Goal: Task Accomplishment & Management: Use online tool/utility

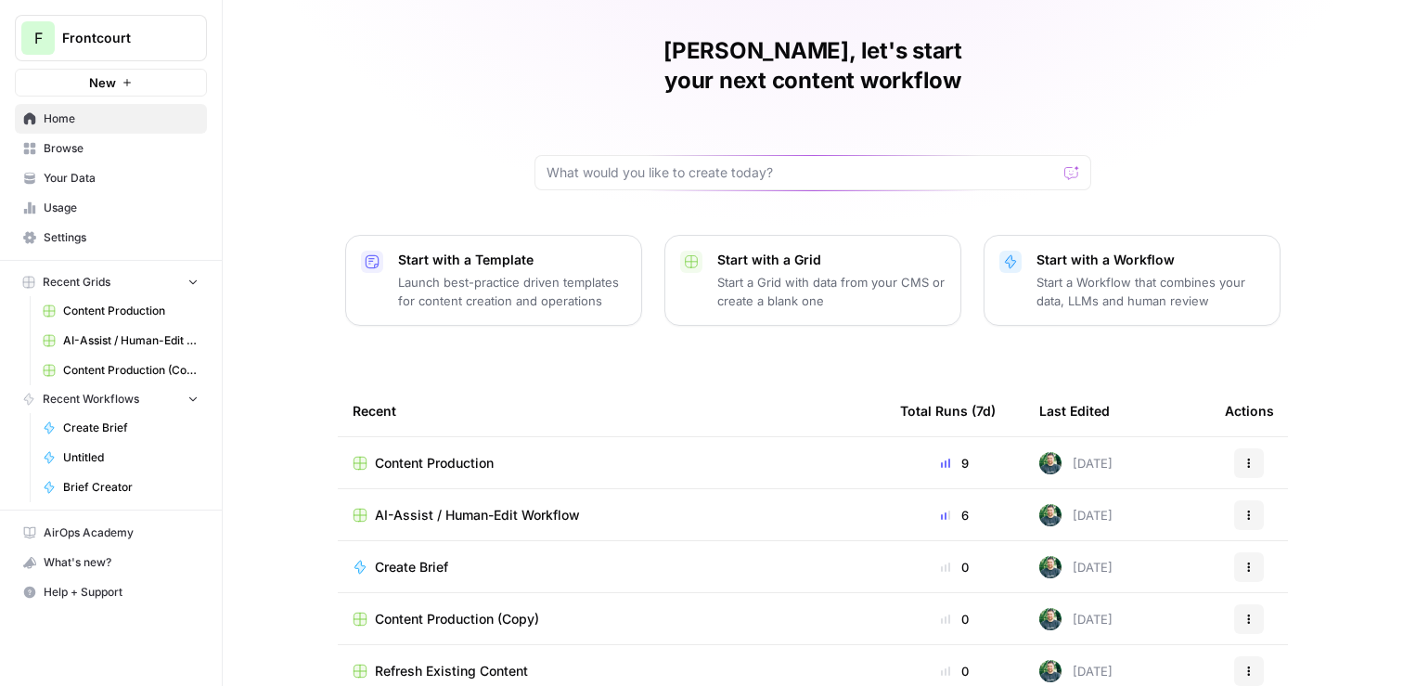
scroll to position [168, 0]
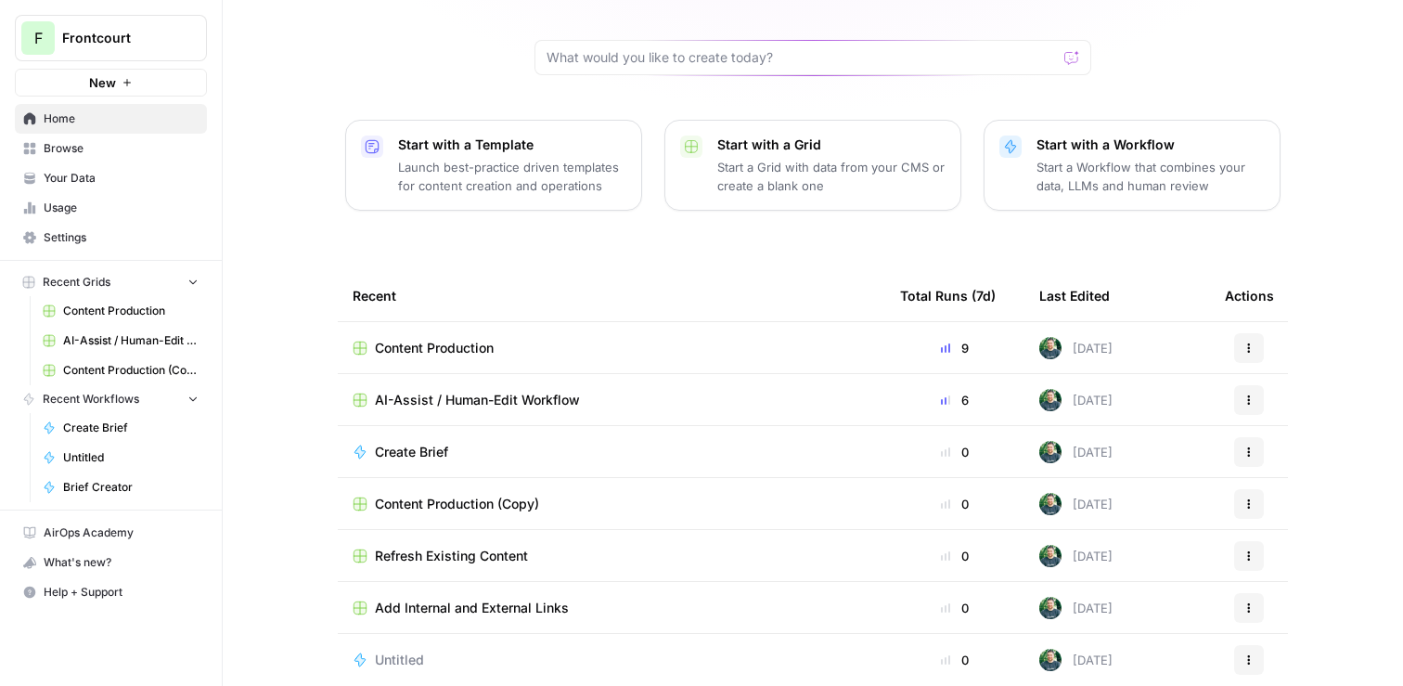
click at [477, 495] on span "Content Production (Copy)" at bounding box center [457, 504] width 164 height 19
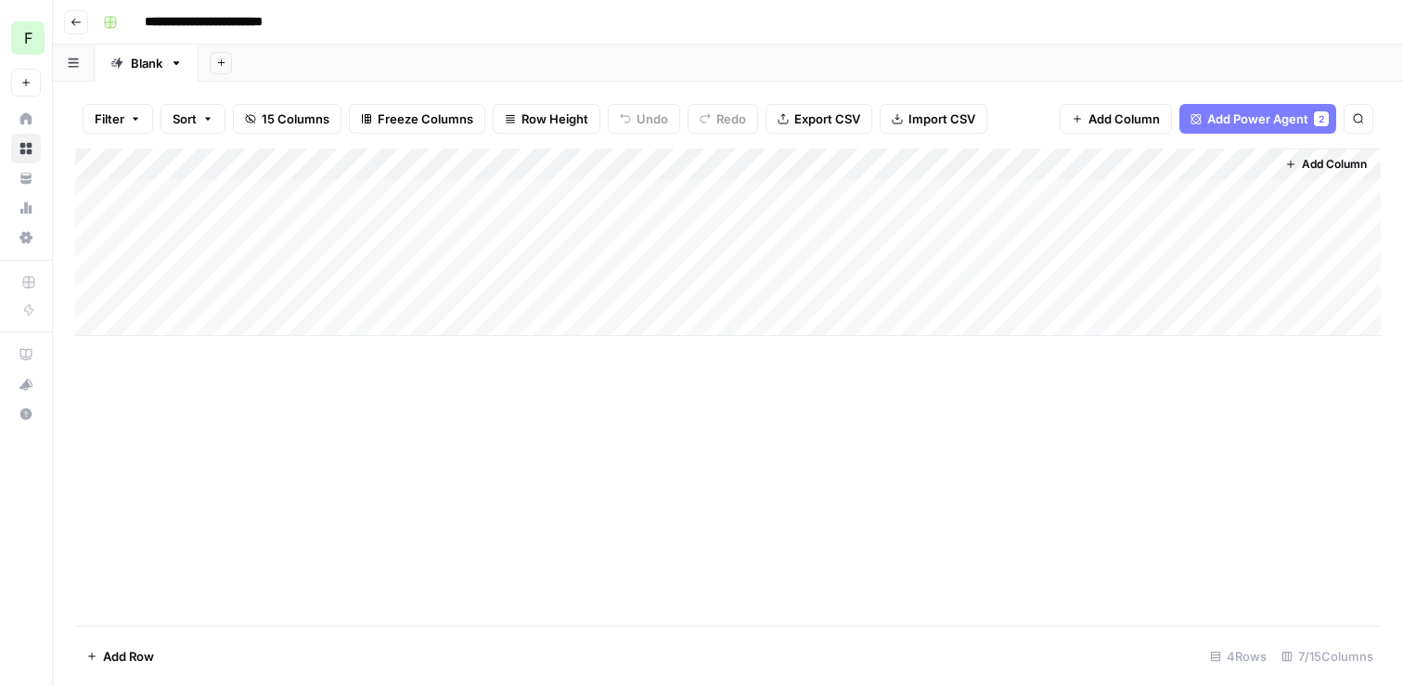
click at [152, 327] on div "Add Column" at bounding box center [728, 241] width 1306 height 187
type textarea "**********"
click at [532, 418] on div "Add Column" at bounding box center [728, 386] width 1306 height 477
click at [288, 323] on div "Add Column" at bounding box center [728, 257] width 1306 height 219
click at [960, 323] on div "Add Column" at bounding box center [728, 257] width 1306 height 219
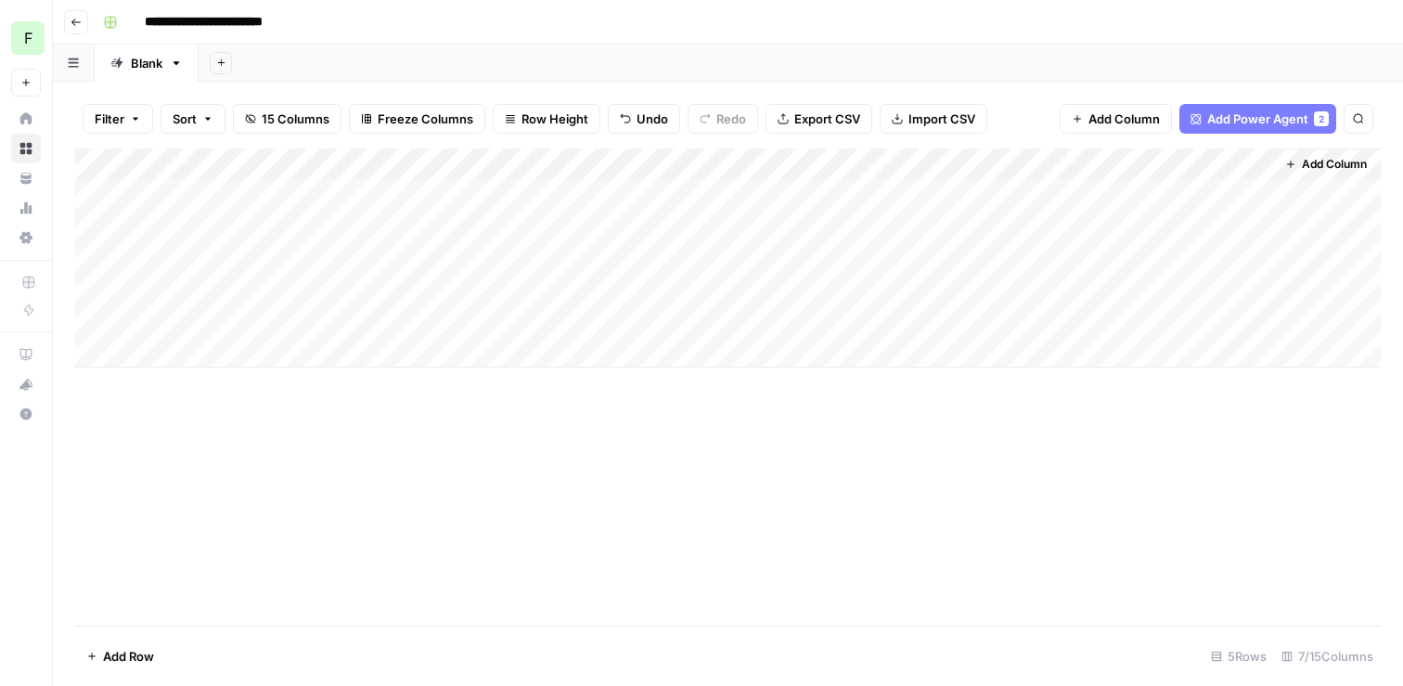
click at [1292, 162] on icon "button" at bounding box center [1290, 164] width 11 height 11
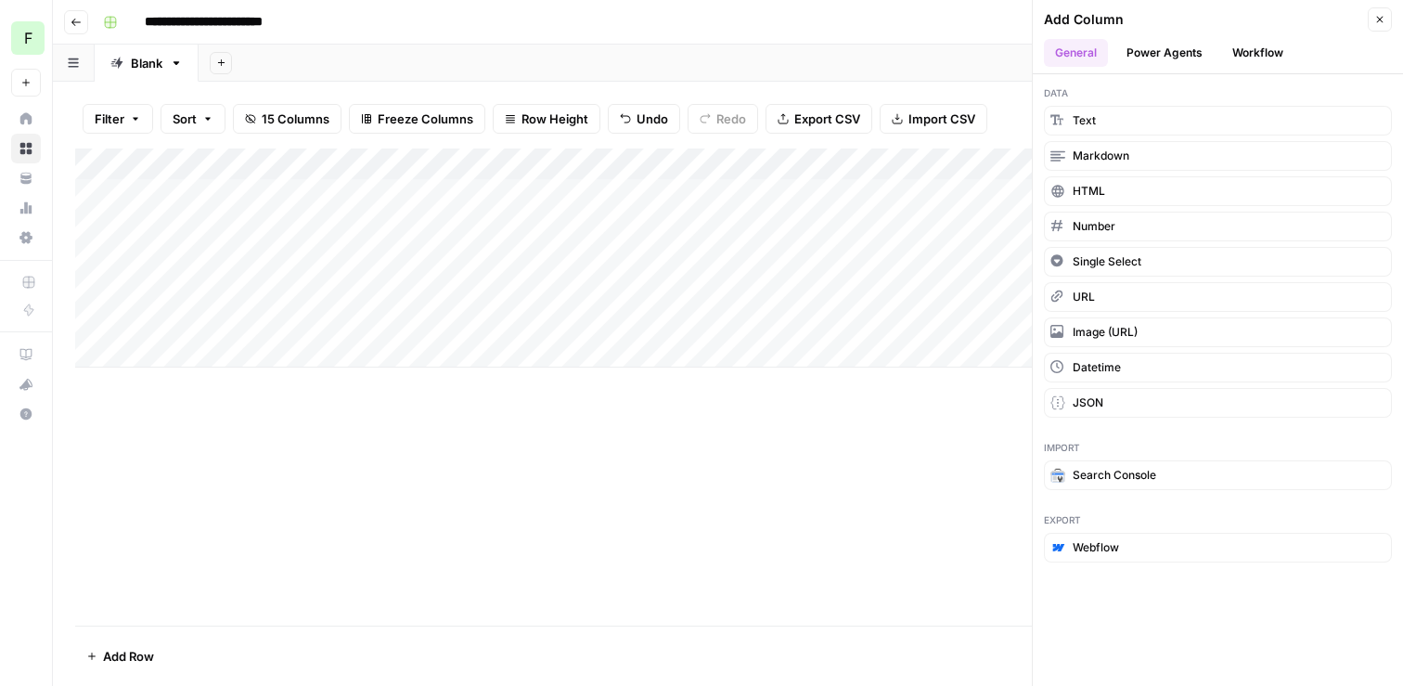
click at [1174, 52] on button "Power Agents" at bounding box center [1165, 53] width 98 height 28
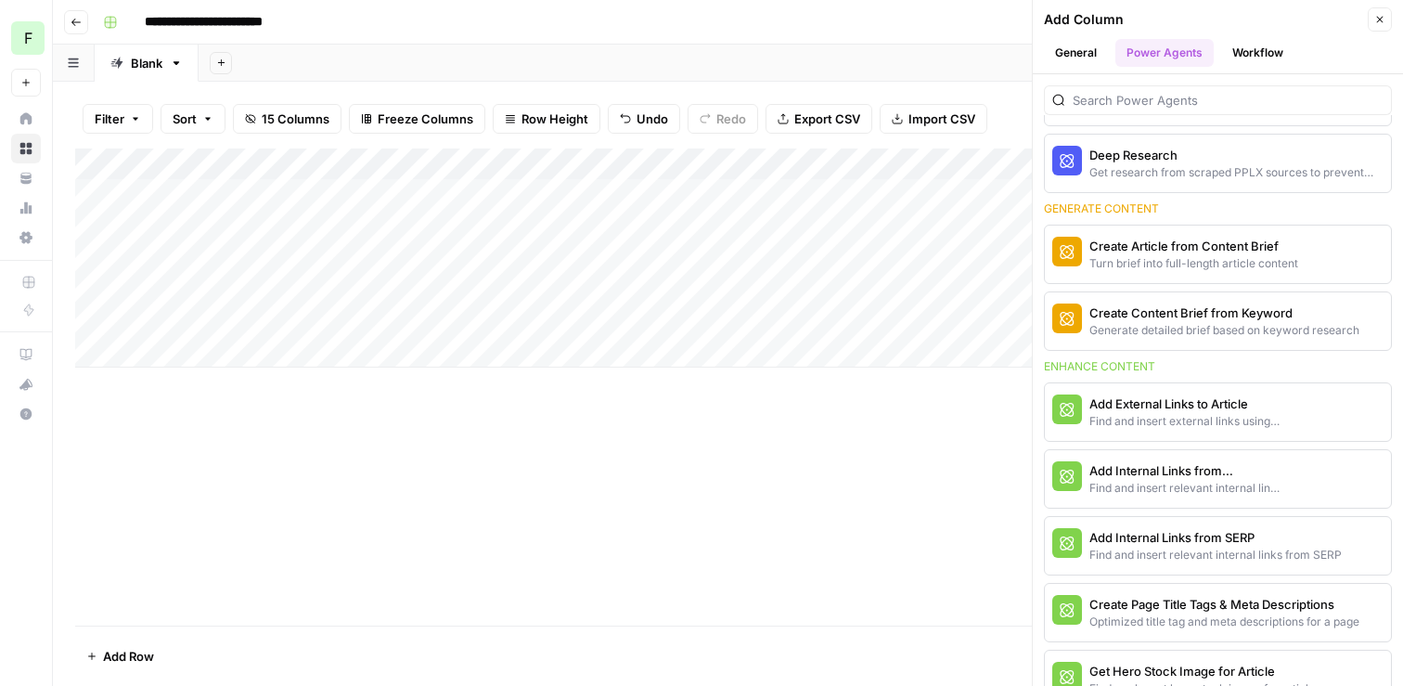
scroll to position [536, 0]
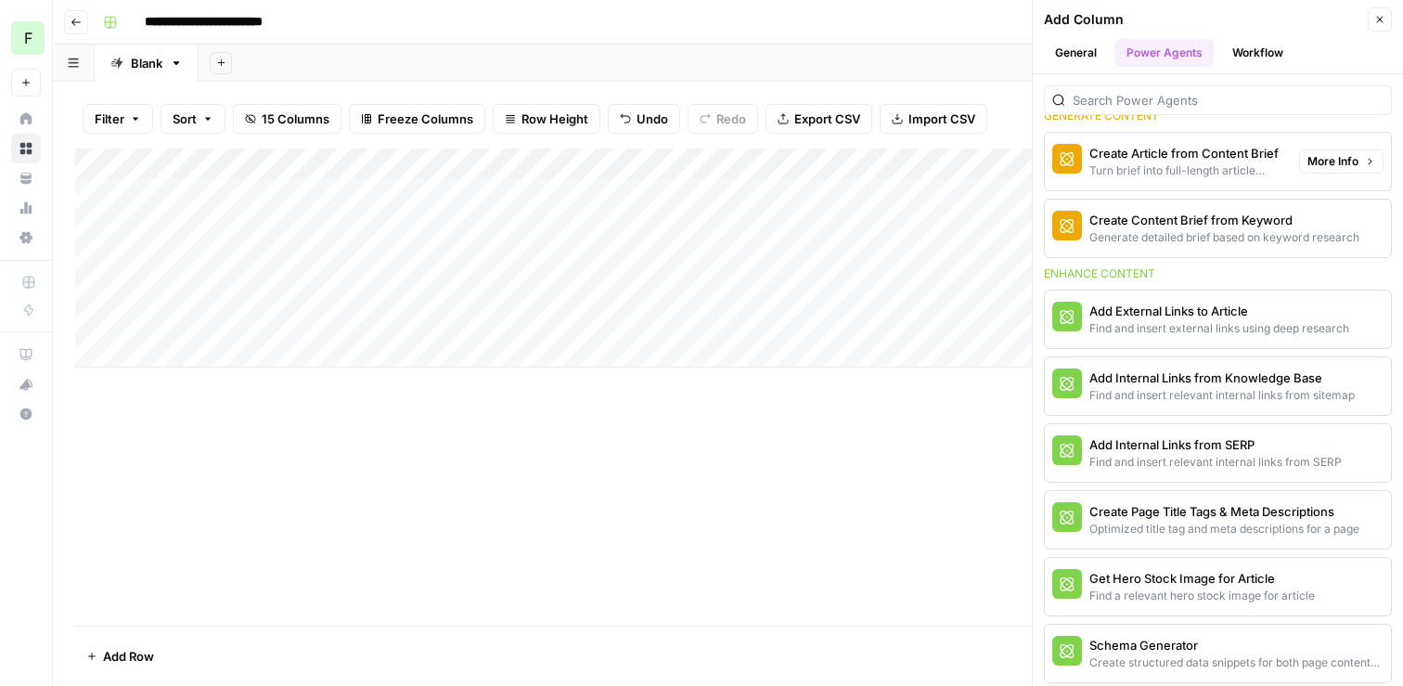
click at [1199, 167] on div "Turn brief into full-length article content" at bounding box center [1187, 170] width 195 height 17
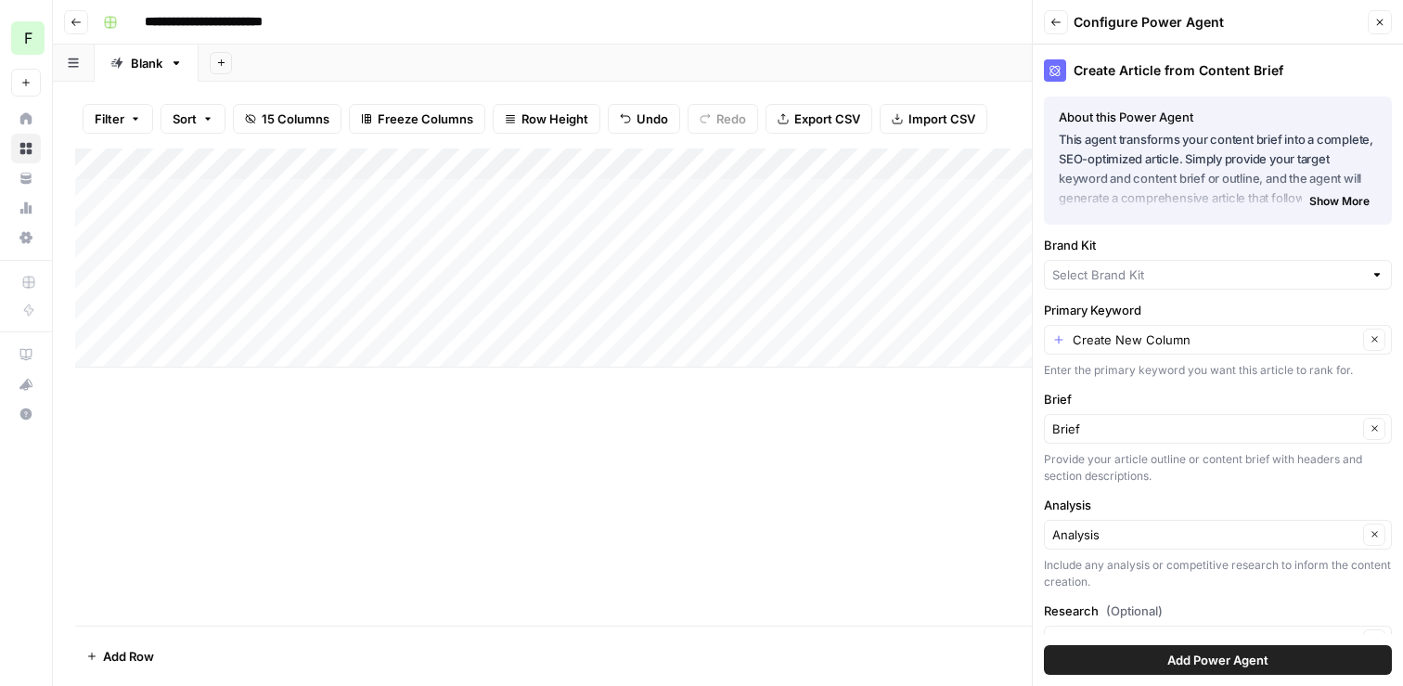
type input "Workstreet"
click at [1175, 350] on input "Primary Keyword" at bounding box center [1215, 342] width 285 height 19
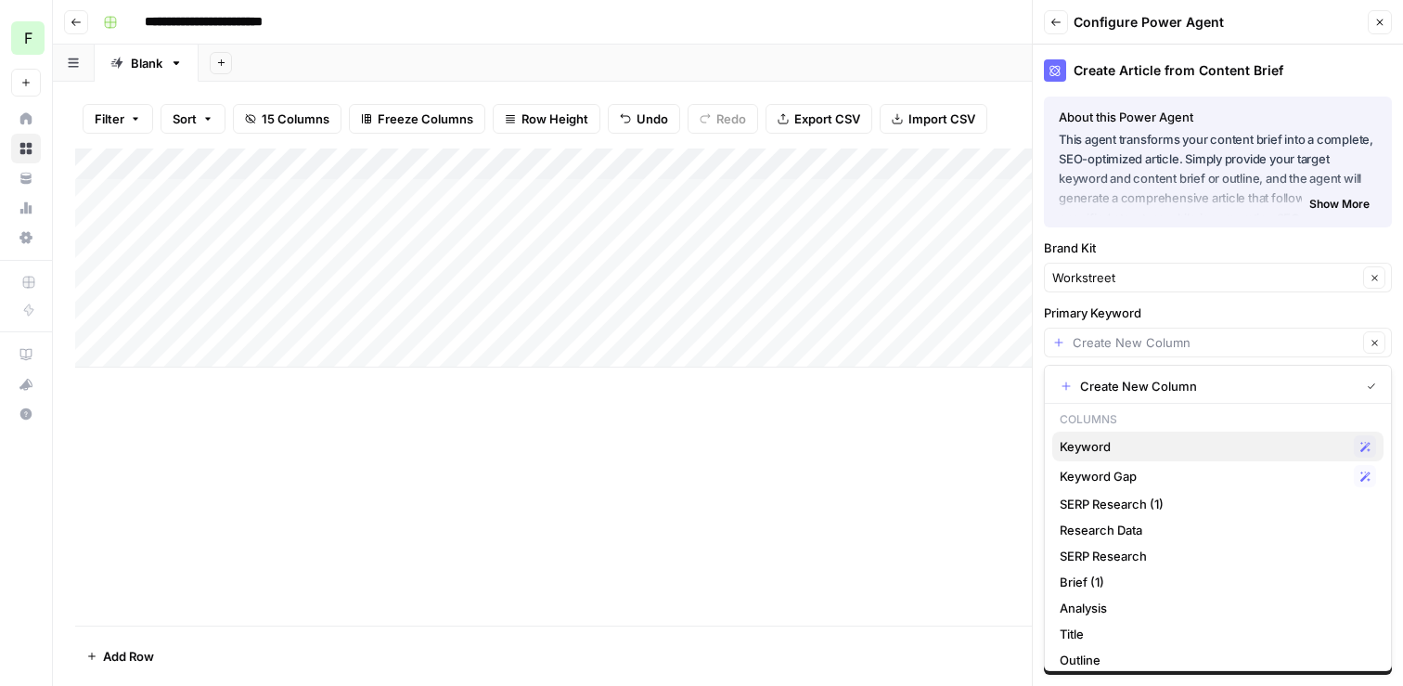
click at [1145, 443] on span "Keyword" at bounding box center [1203, 446] width 287 height 19
type input "Keyword"
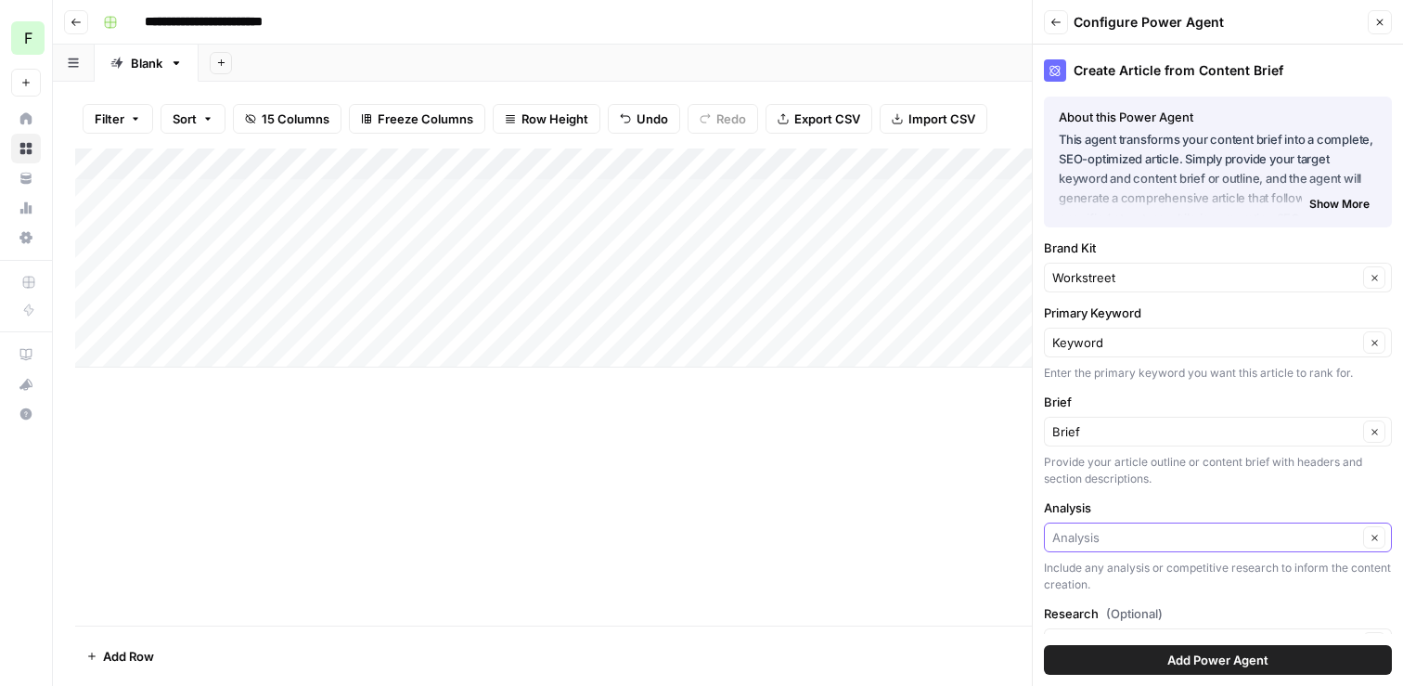
click at [1126, 539] on input "Analysis" at bounding box center [1204, 537] width 305 height 19
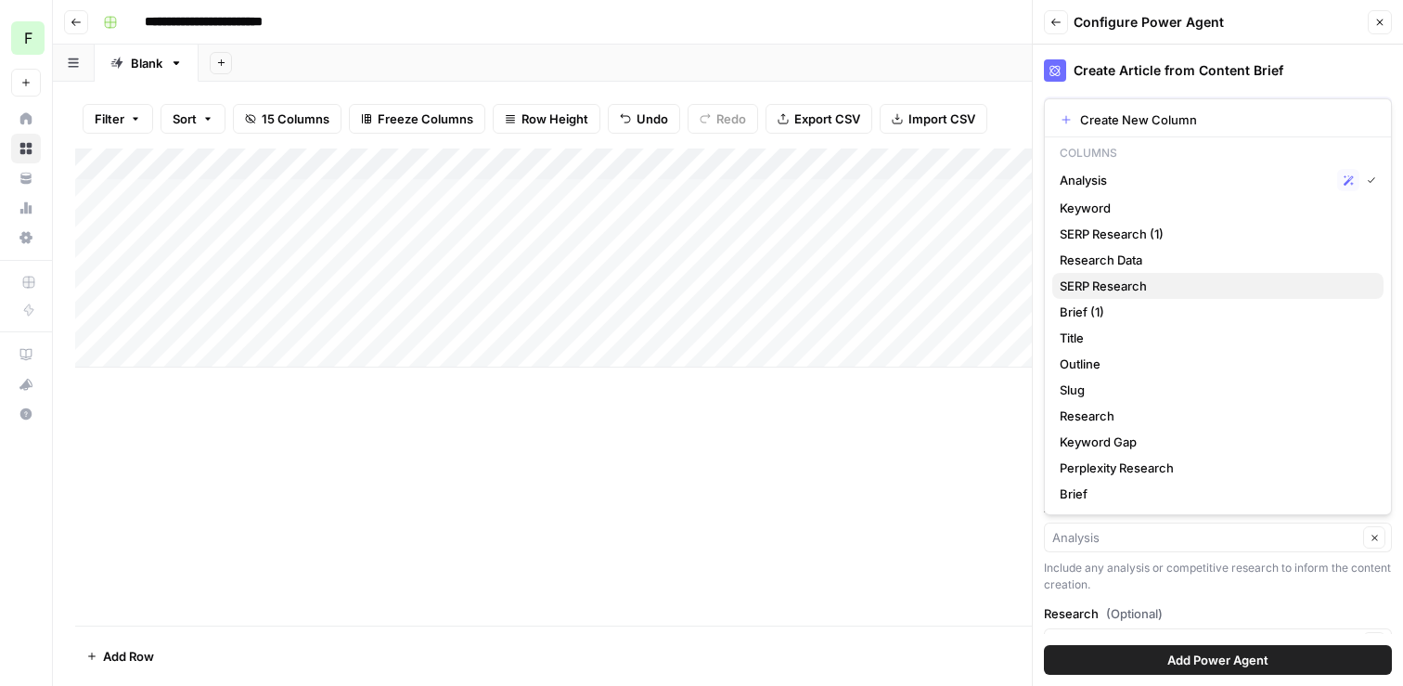
click at [1125, 291] on span "SERP Research" at bounding box center [1214, 286] width 309 height 19
type input "SERP Research"
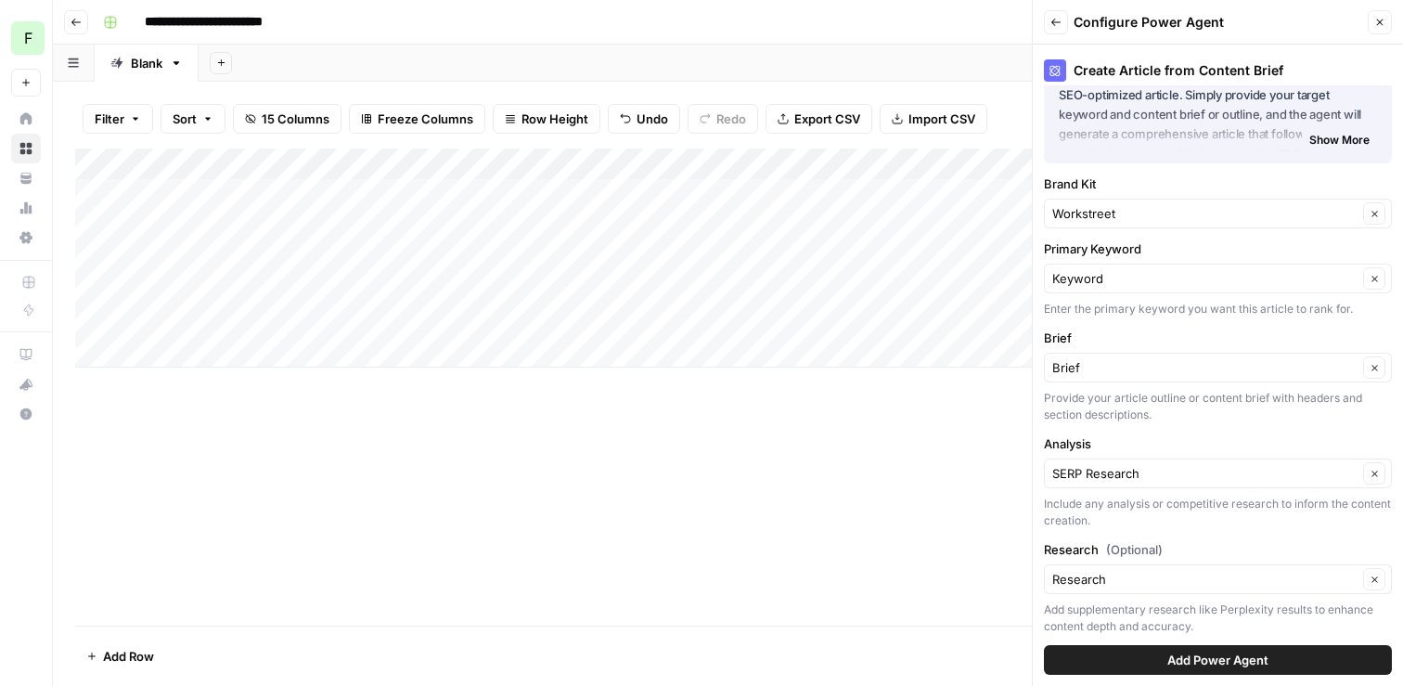
scroll to position [76, 0]
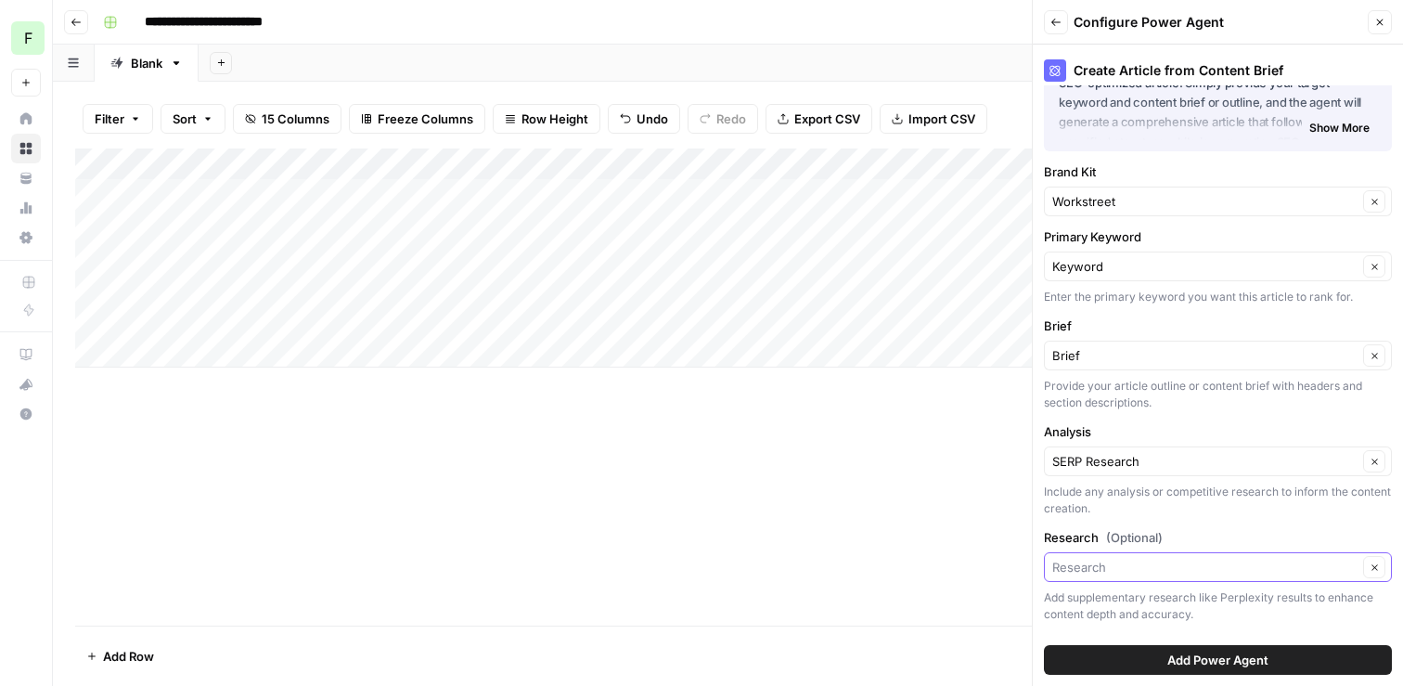
click at [1149, 573] on input "Research (Optional)" at bounding box center [1204, 567] width 305 height 19
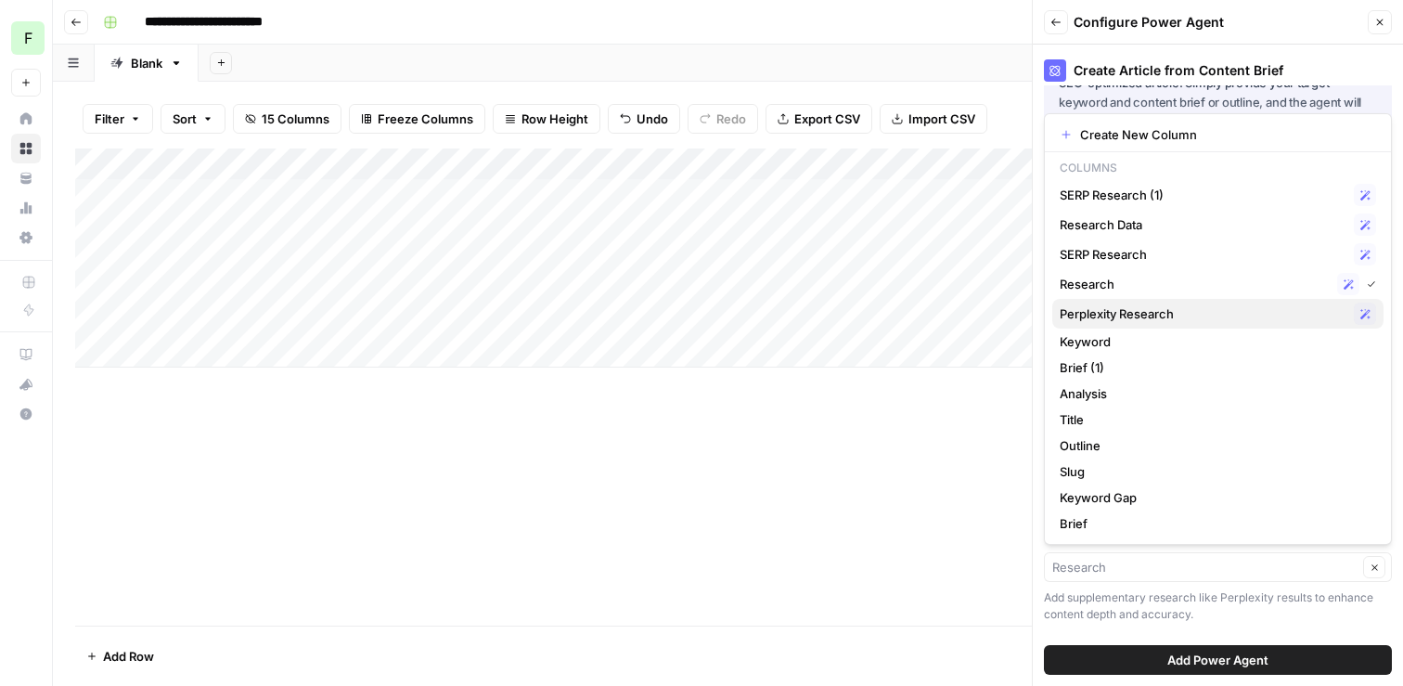
click at [1139, 312] on span "Perplexity Research" at bounding box center [1203, 313] width 287 height 19
type input "Perplexity Research"
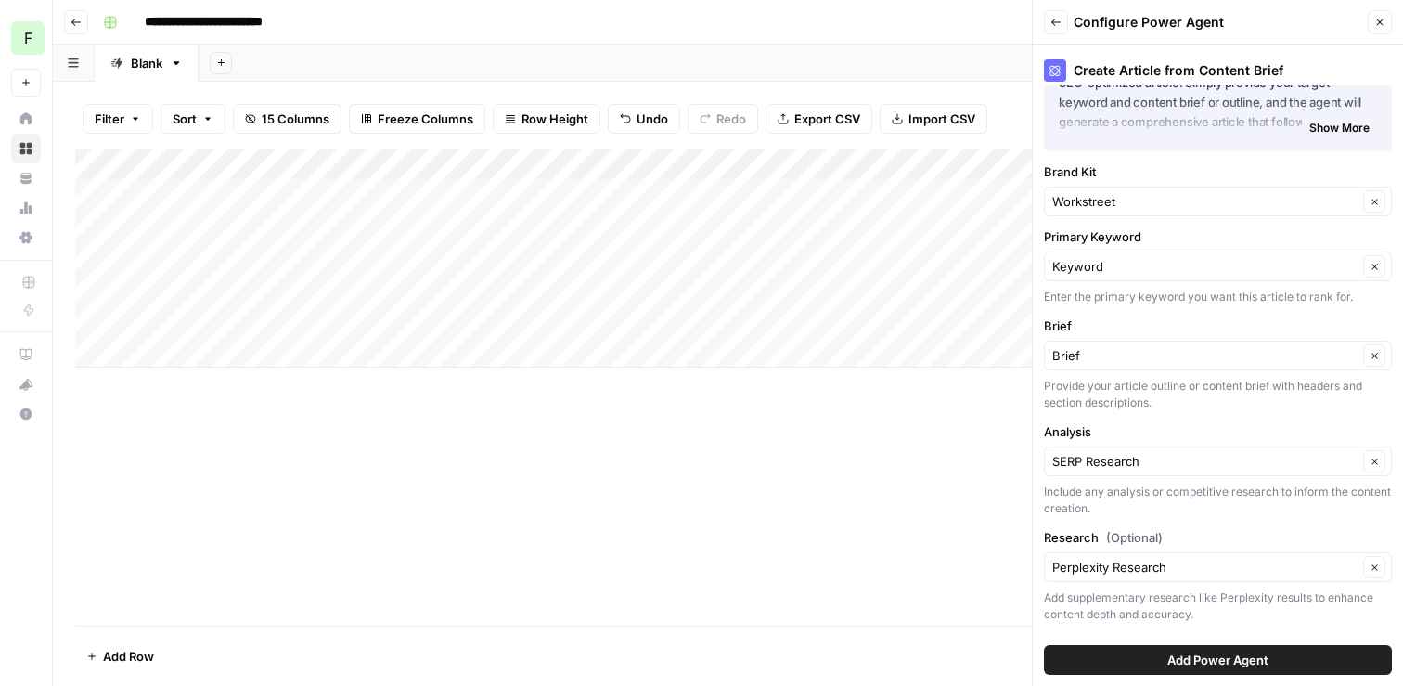
click at [1247, 654] on span "Add Power Agent" at bounding box center [1218, 660] width 101 height 19
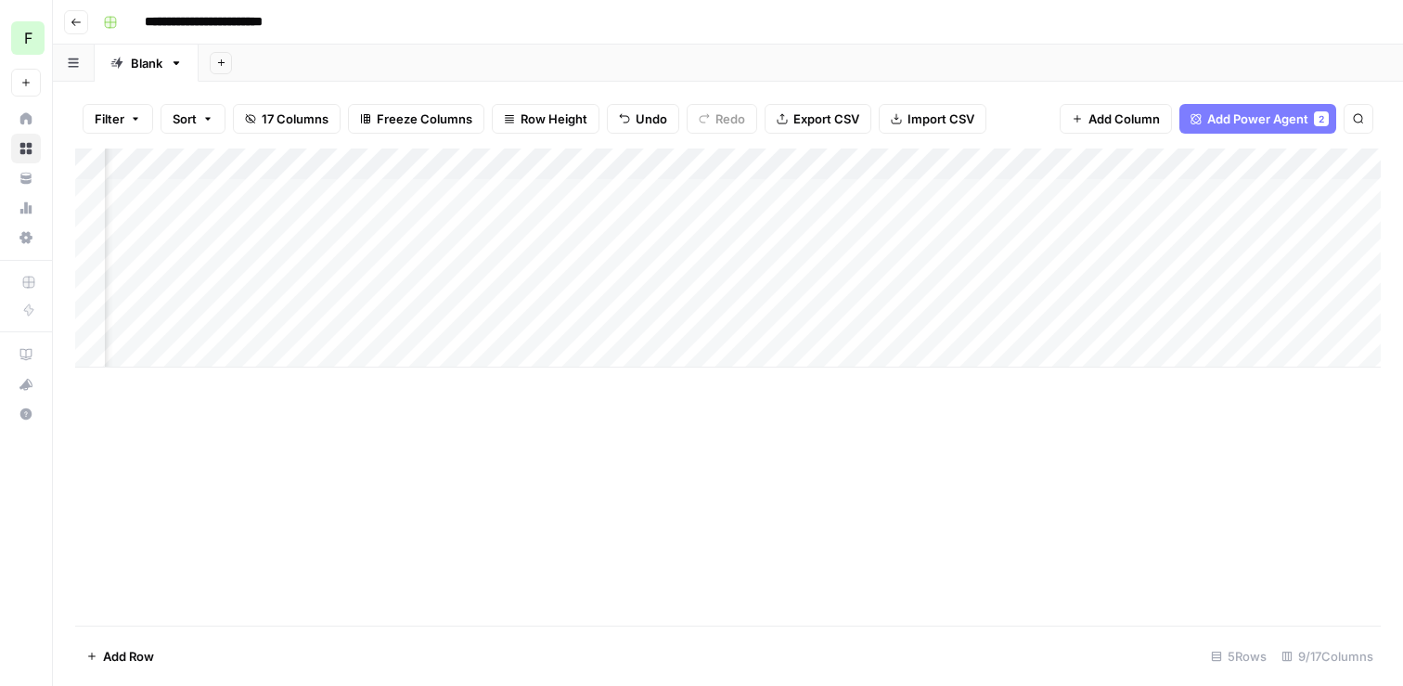
scroll to position [0, 200]
click at [890, 318] on div "Add Column" at bounding box center [728, 257] width 1306 height 219
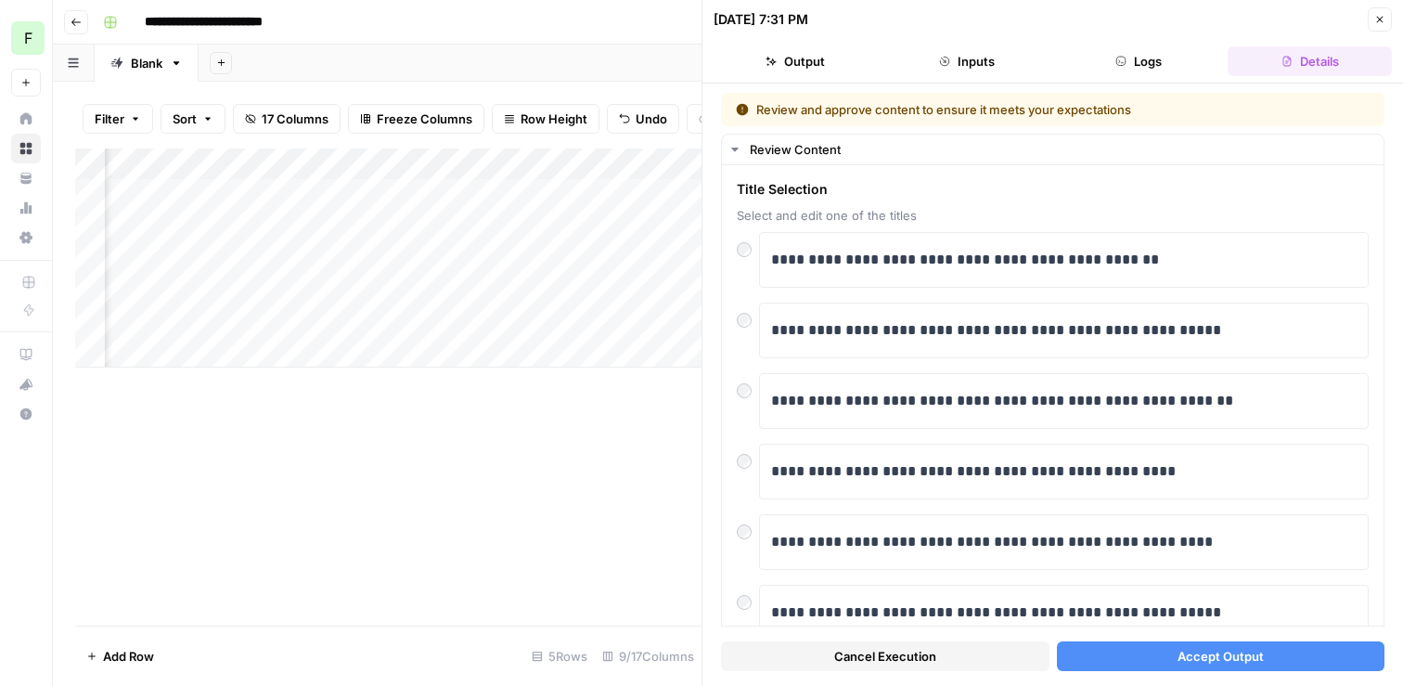
click at [1219, 657] on span "Accept Output" at bounding box center [1221, 656] width 86 height 19
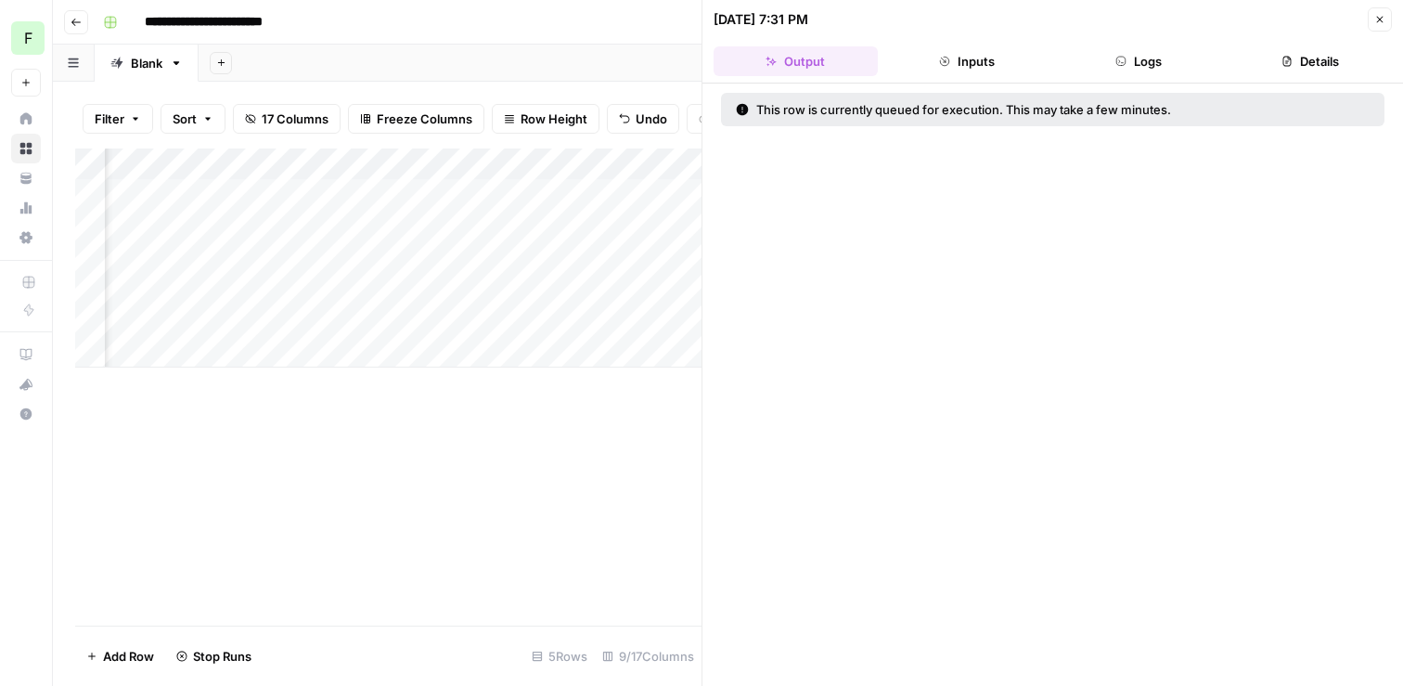
click at [1375, 16] on icon "button" at bounding box center [1380, 19] width 11 height 11
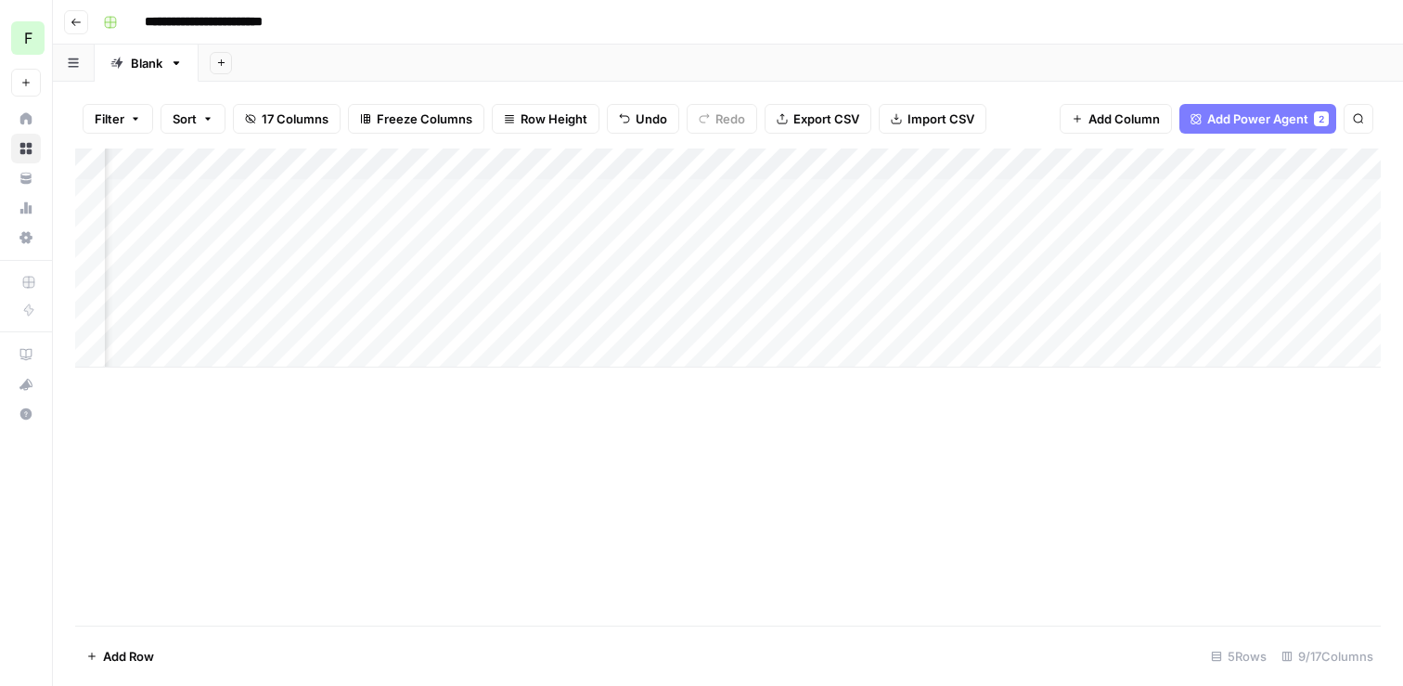
click at [1222, 321] on div "Add Column" at bounding box center [728, 257] width 1306 height 219
click at [1374, 613] on icon "close" at bounding box center [1377, 612] width 13 height 15
click at [941, 326] on div "Add Column" at bounding box center [728, 257] width 1306 height 219
click at [1183, 455] on div "Add Column" at bounding box center [728, 386] width 1306 height 477
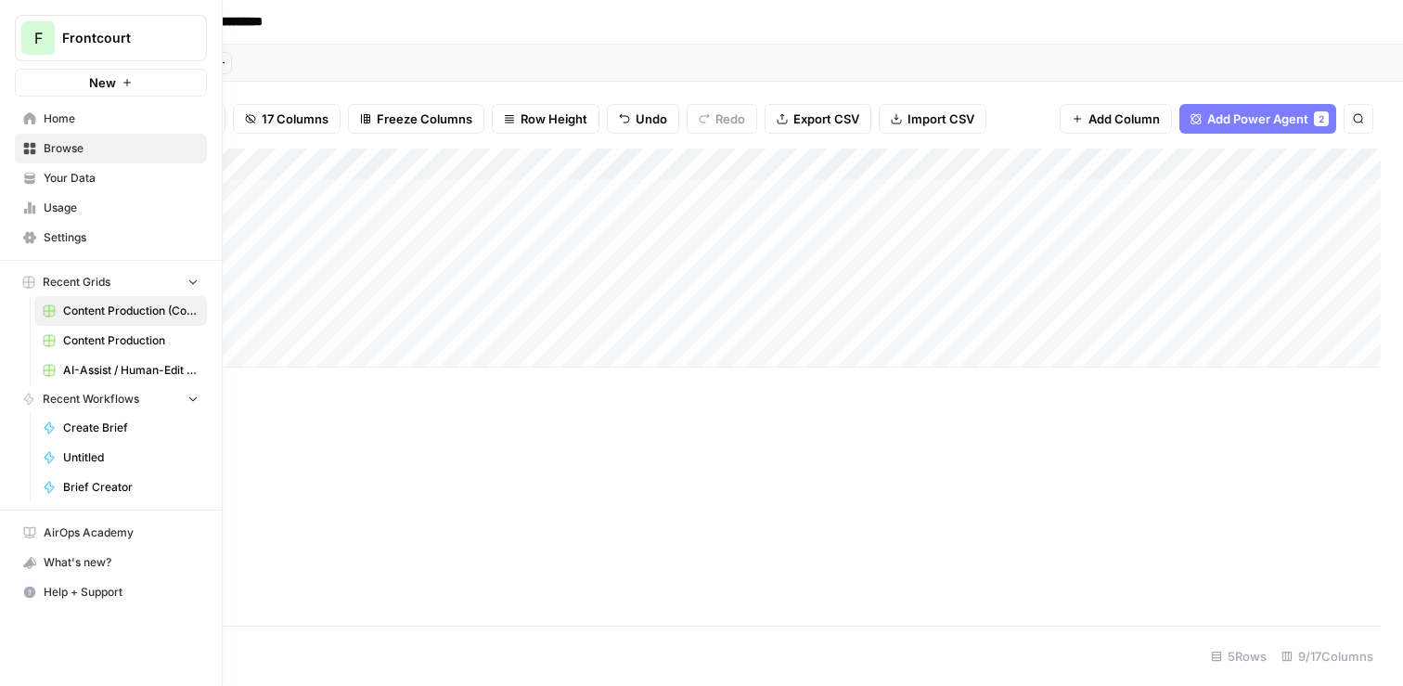
click at [66, 218] on link "Usage" at bounding box center [111, 208] width 192 height 30
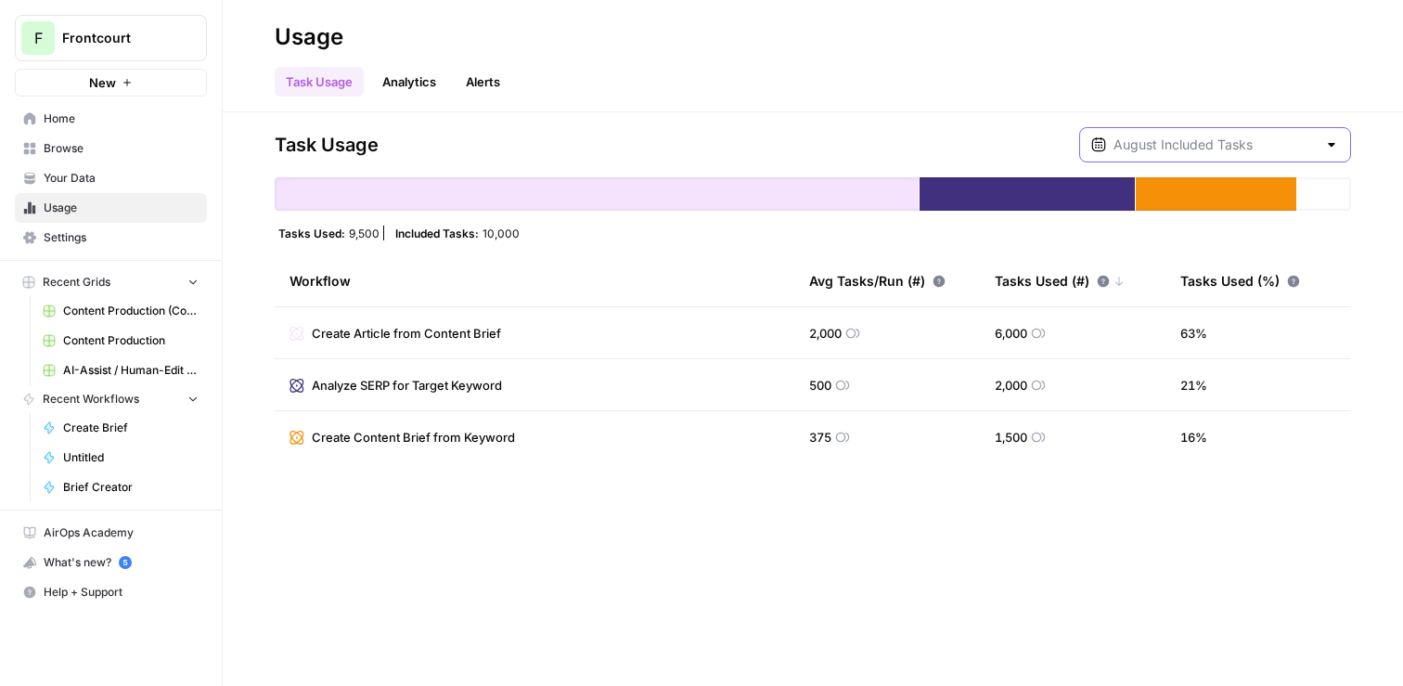
click at [1284, 137] on input "text" at bounding box center [1215, 145] width 203 height 19
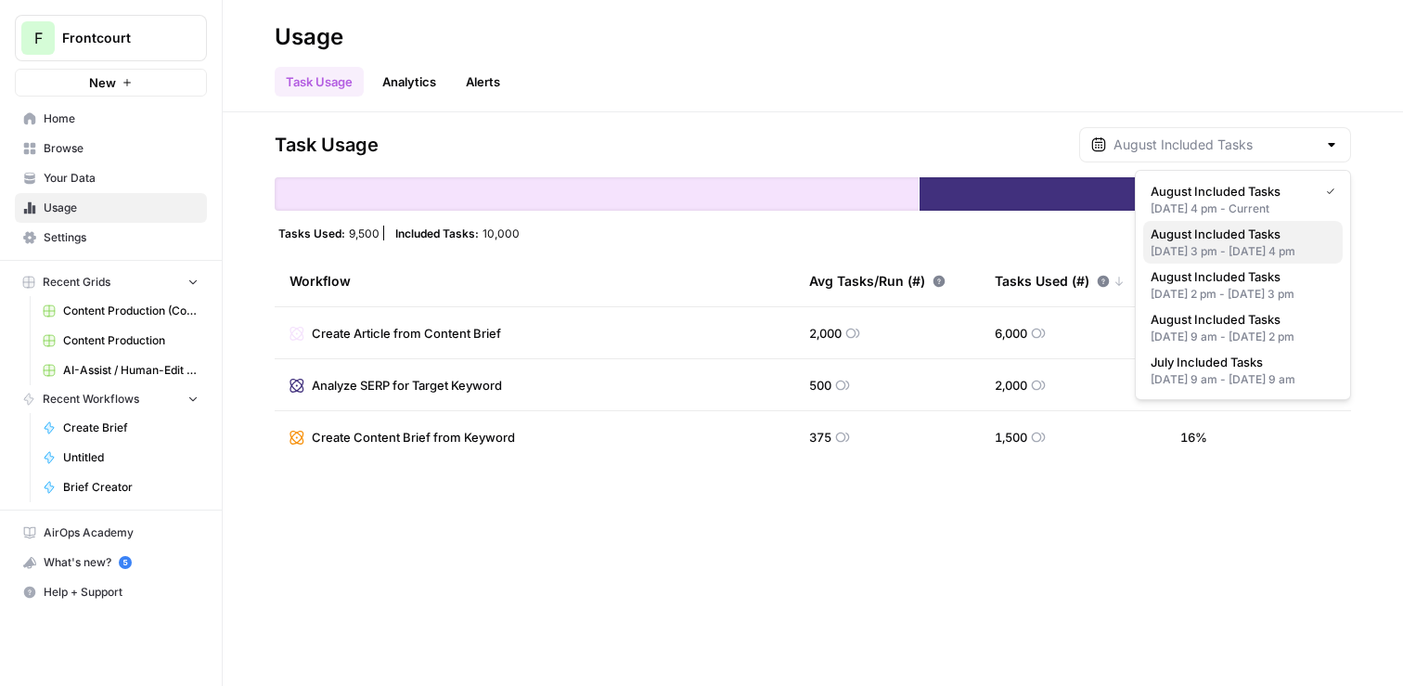
click at [1245, 227] on span "August Included Tasks" at bounding box center [1239, 234] width 177 height 19
type input "August Included Tasks"
